Goal: Navigation & Orientation: Find specific page/section

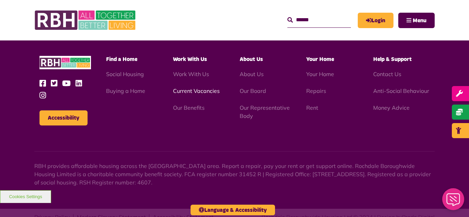
scroll to position [1993, 0]
click at [195, 88] on link "Current Vacancies" at bounding box center [196, 91] width 47 height 7
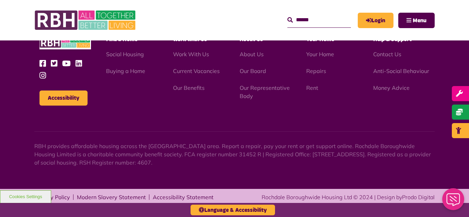
scroll to position [807, 0]
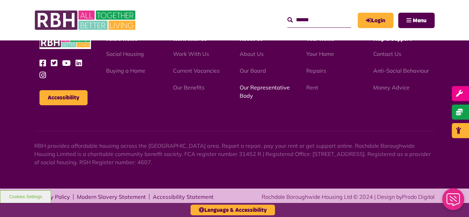
click at [257, 88] on link "Our Representative Body" at bounding box center [265, 91] width 50 height 15
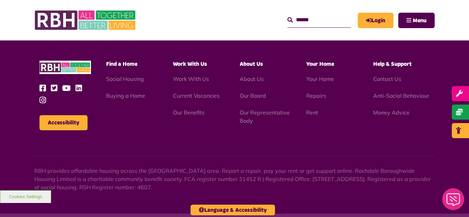
scroll to position [1993, 0]
